Goal: Find contact information: Find contact information

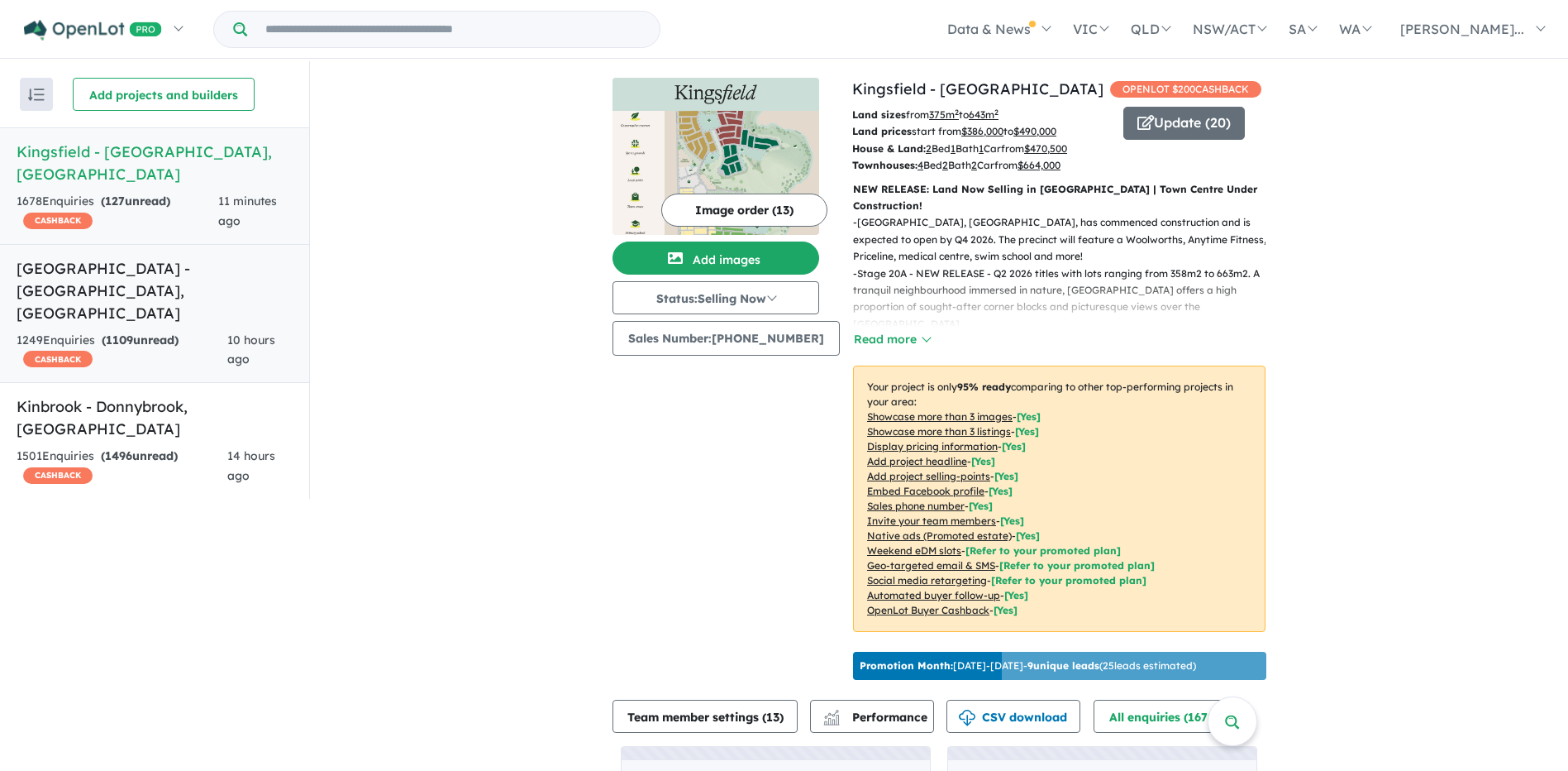
click at [108, 332] on span "1109" at bounding box center [119, 339] width 28 height 15
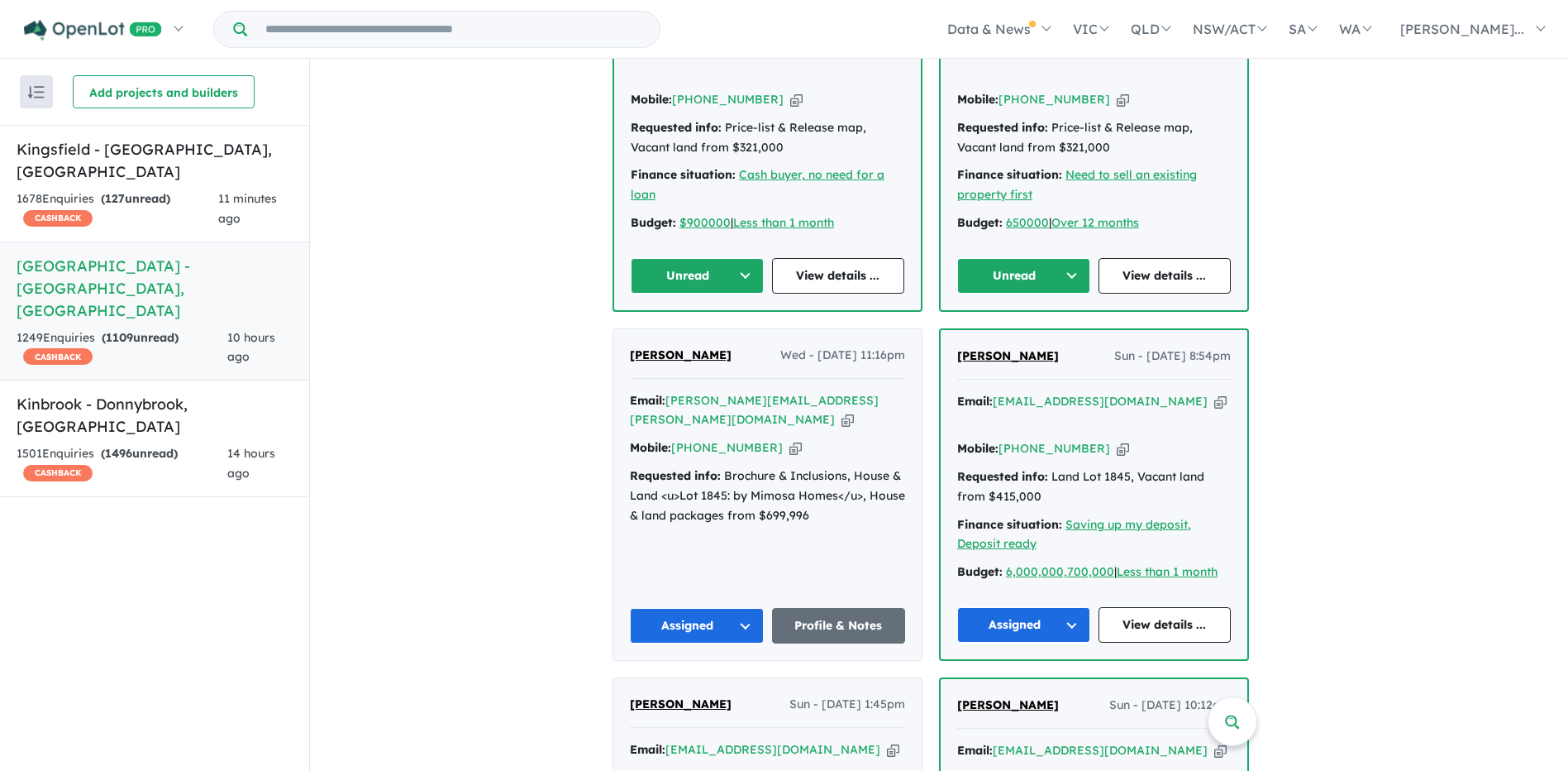
scroll to position [619, 0]
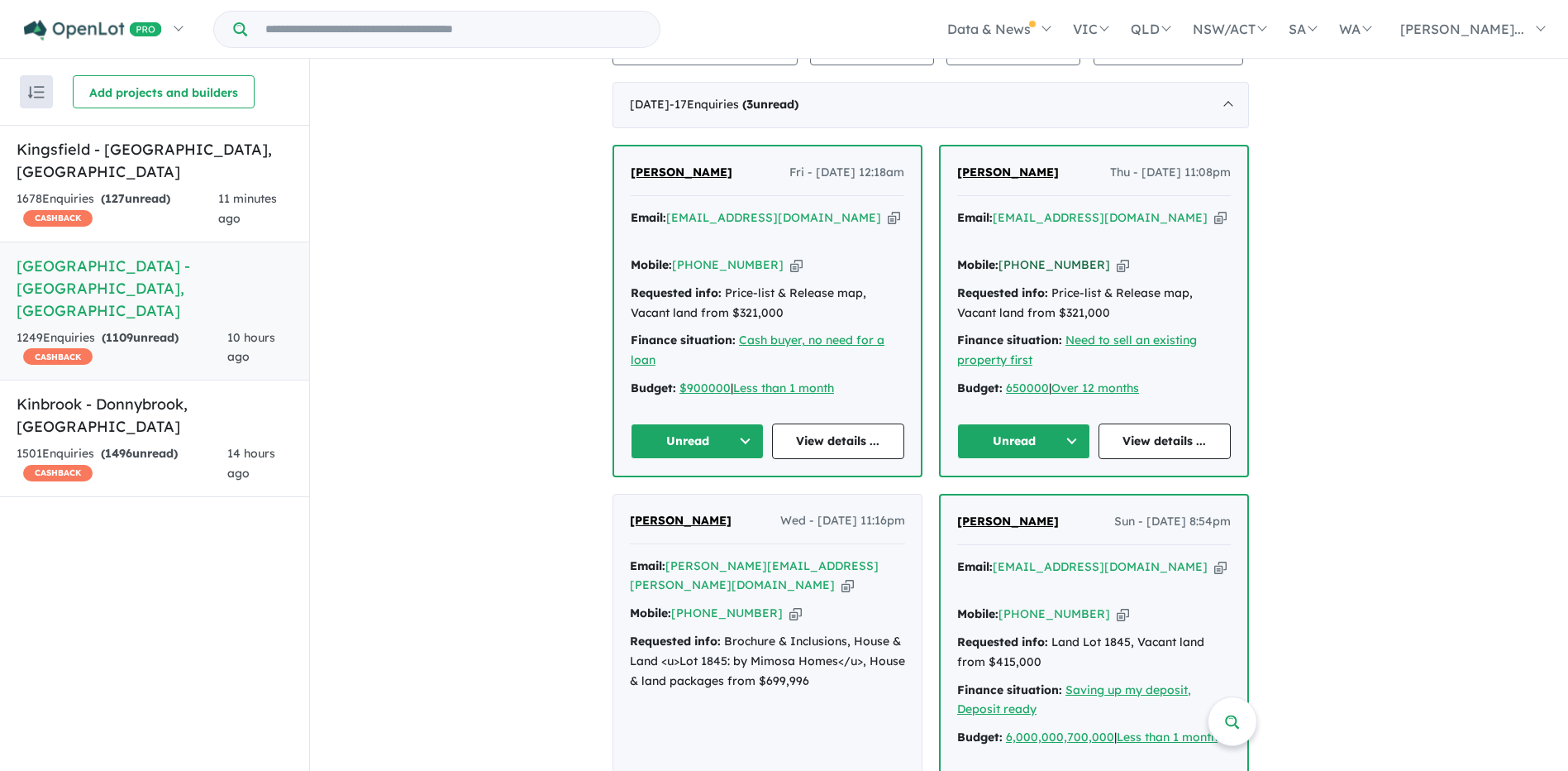
drag, startPoint x: 1098, startPoint y: 235, endPoint x: 1031, endPoint y: 234, distance: 67.0
click at [1031, 255] on div "Mobile: +61 402 985 308 Copied!" at bounding box center [1094, 265] width 274 height 20
copy link "402 985 308"
drag, startPoint x: 490, startPoint y: 224, endPoint x: 547, endPoint y: 215, distance: 57.7
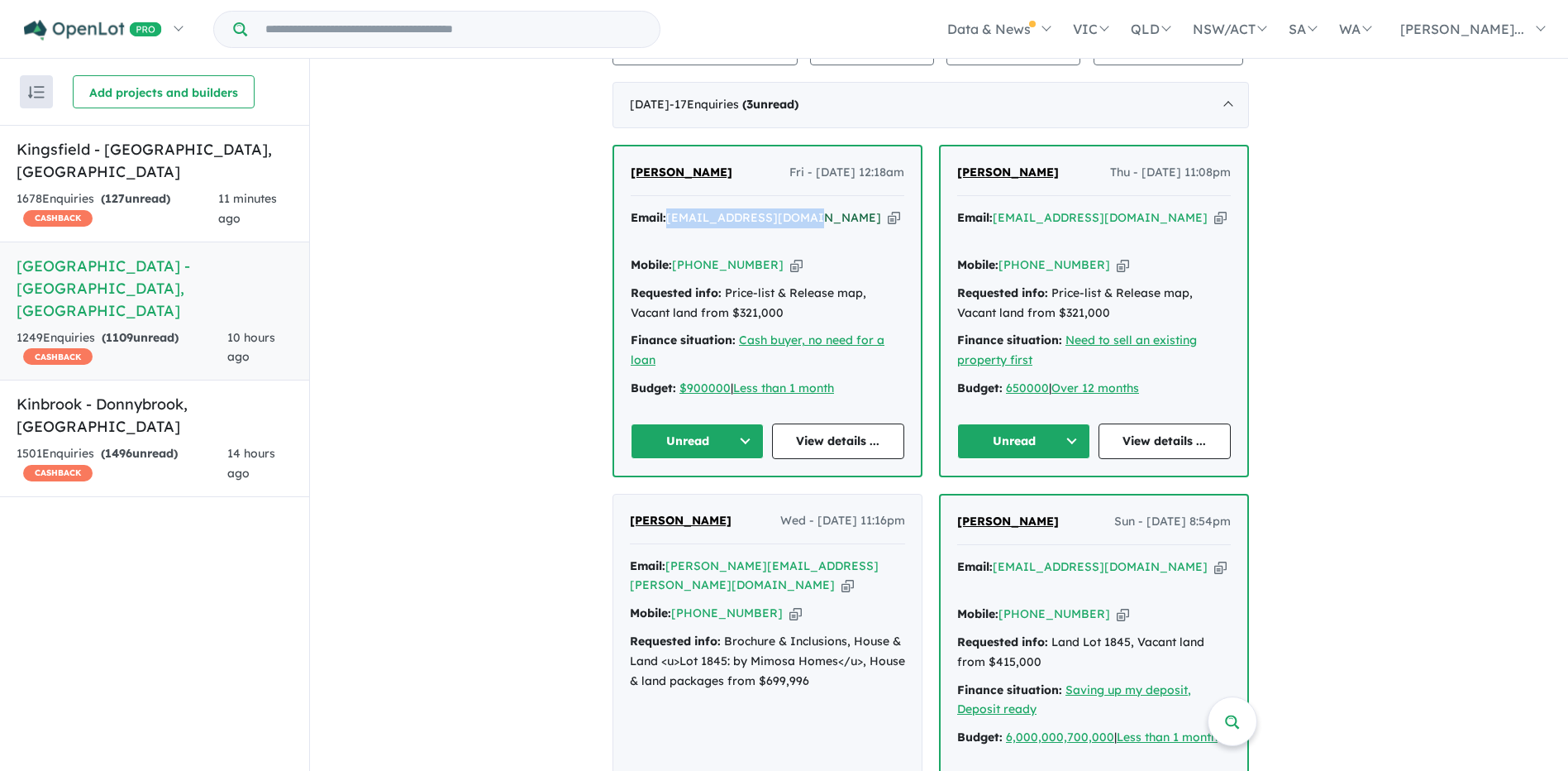
drag, startPoint x: 813, startPoint y: 208, endPoint x: 675, endPoint y: 214, distance: 138.1
click at [675, 214] on div "Email: land_paul@hotmail.com Copied!" at bounding box center [768, 228] width 274 height 39
copy a%20Deanside%20Village%20-%20Deanside"] "land_paul@hotmail.com"
drag, startPoint x: 773, startPoint y: 232, endPoint x: 706, endPoint y: 231, distance: 67.0
click at [706, 255] on div "Mobile: +61 406 611 555 Copied!" at bounding box center [768, 265] width 274 height 20
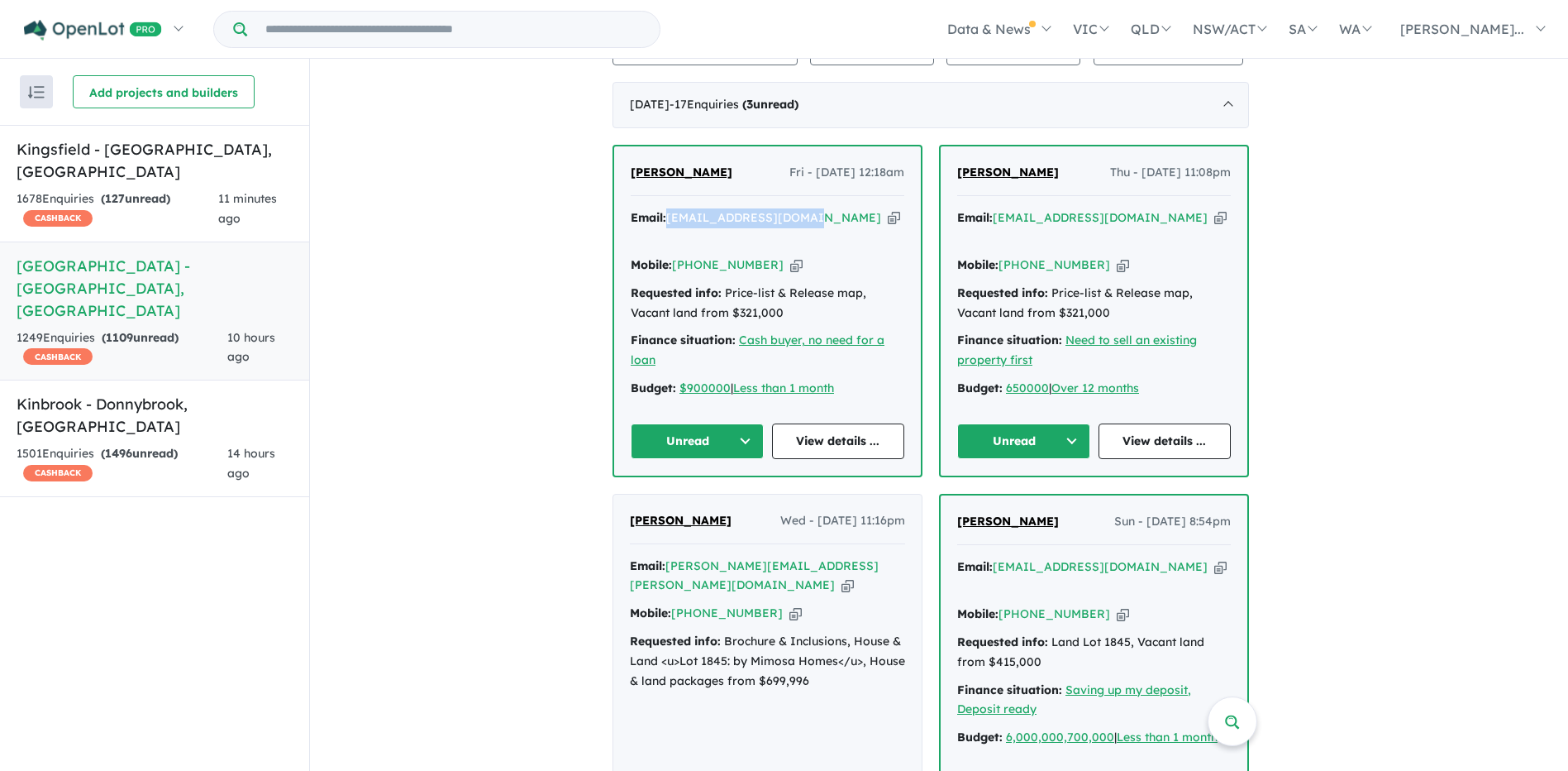
copy link "406 611 555"
